Goal: Information Seeking & Learning: Learn about a topic

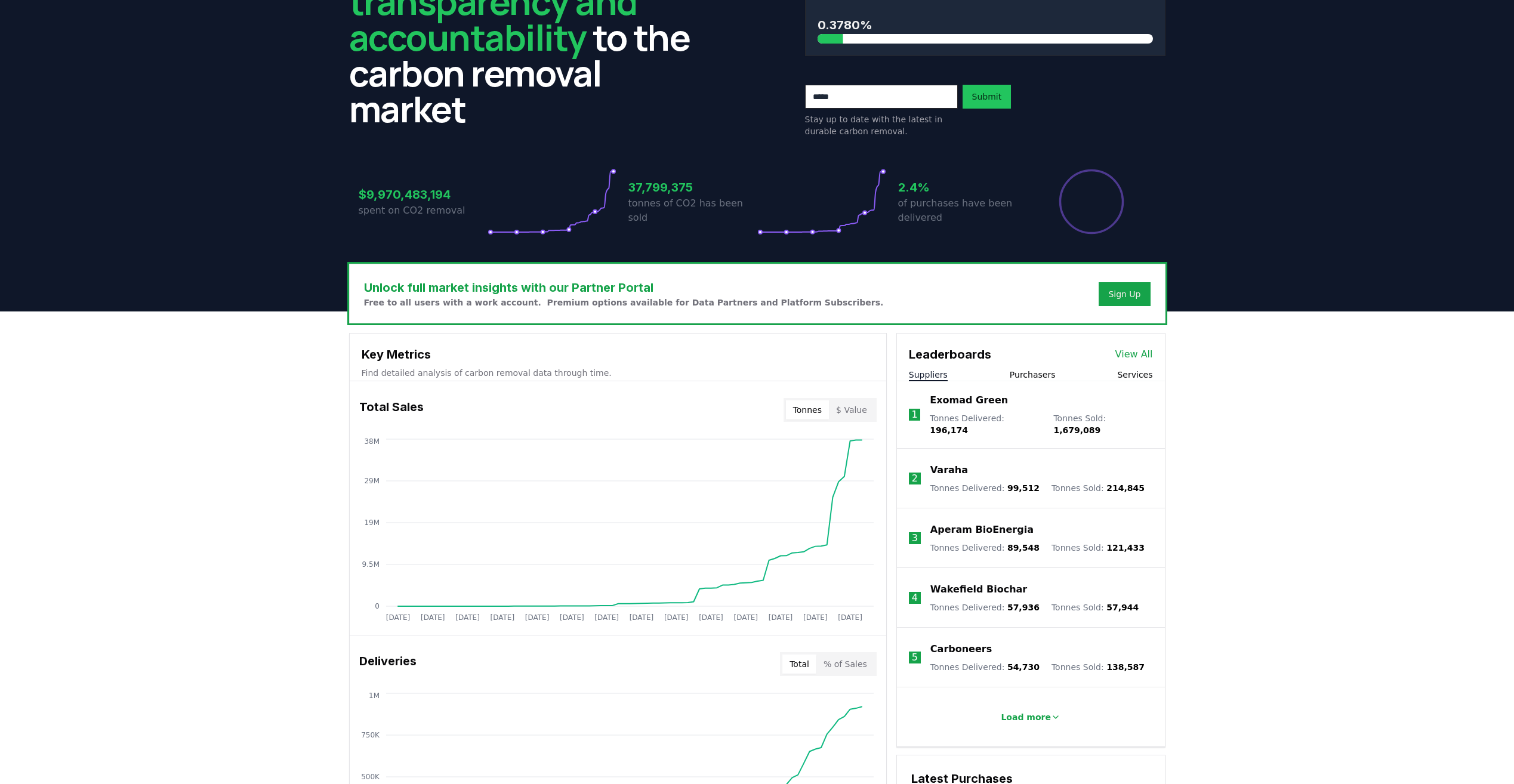
scroll to position [298, 0]
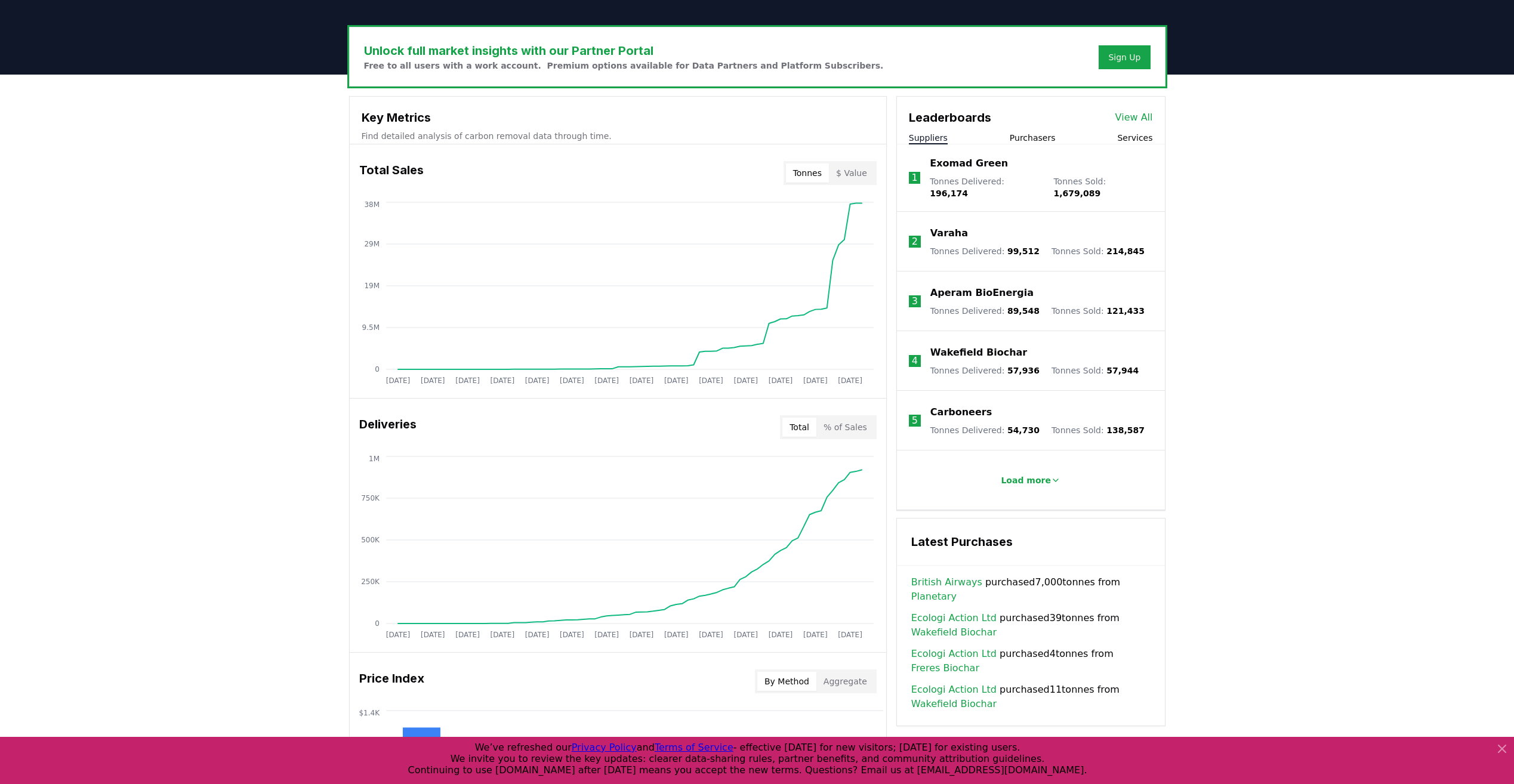
scroll to position [298, 0]
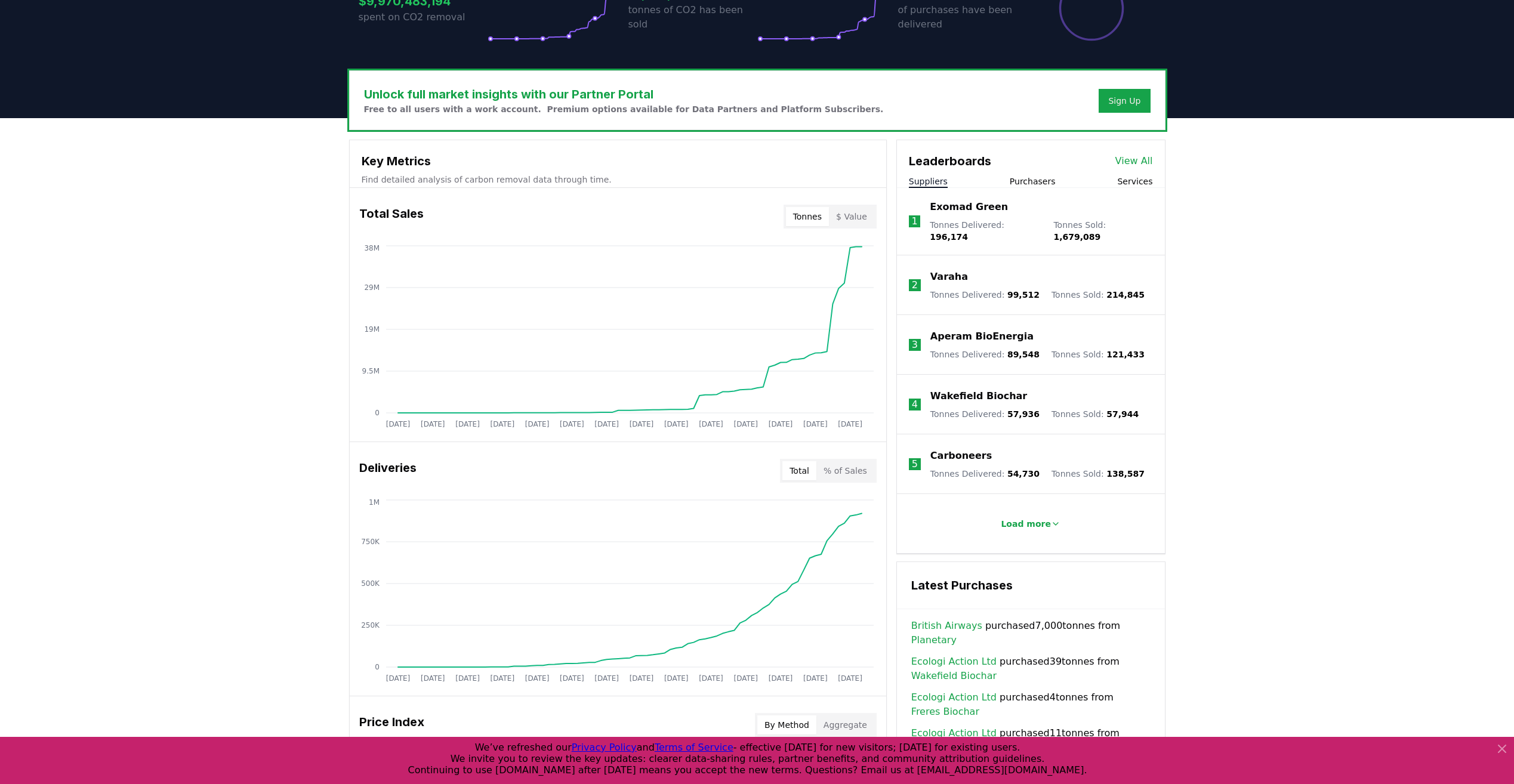
click at [1043, 179] on button "Purchasers" at bounding box center [1032, 181] width 46 height 12
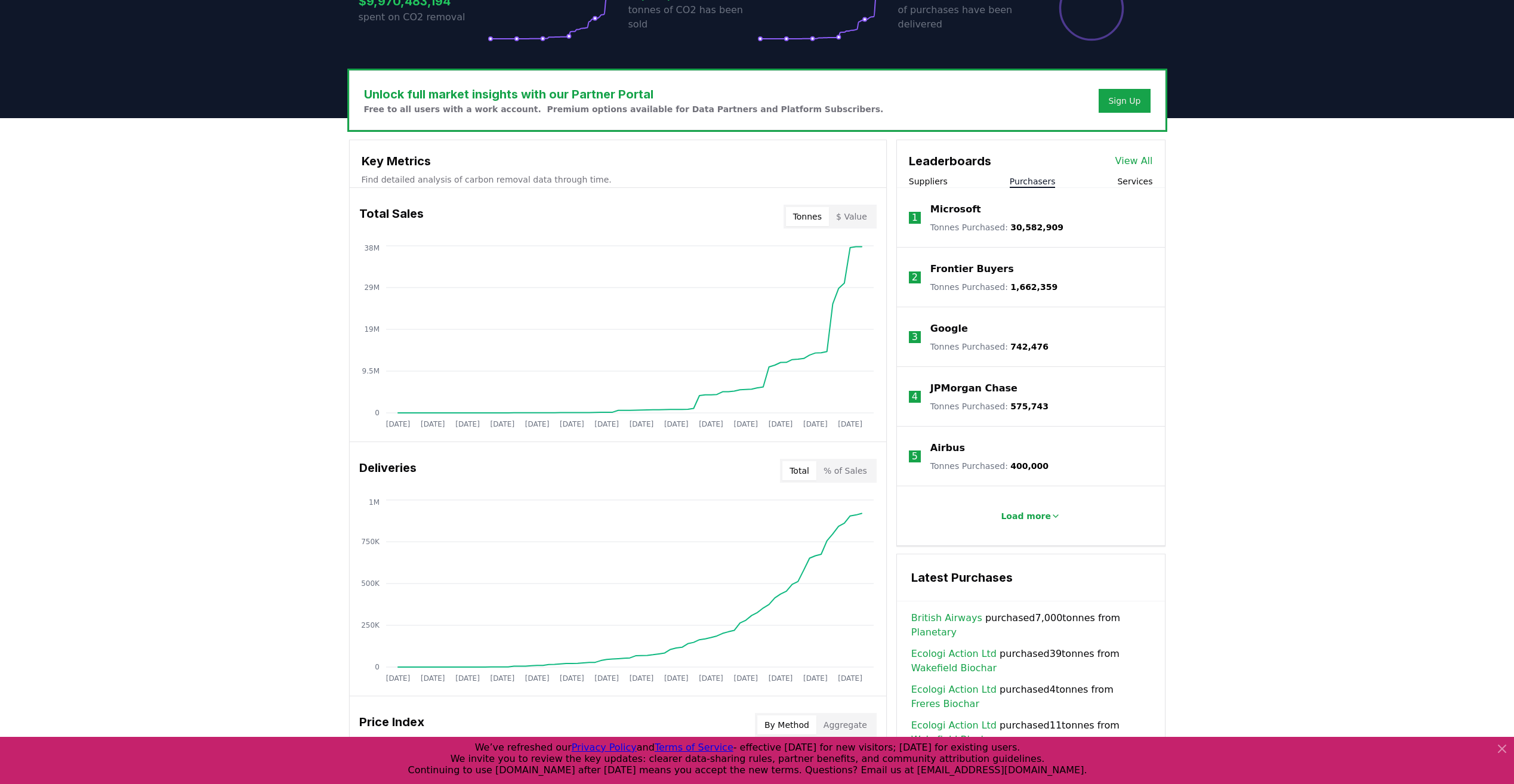
click at [962, 333] on p "Google" at bounding box center [949, 329] width 37 height 15
